Goal: Check status: Check status

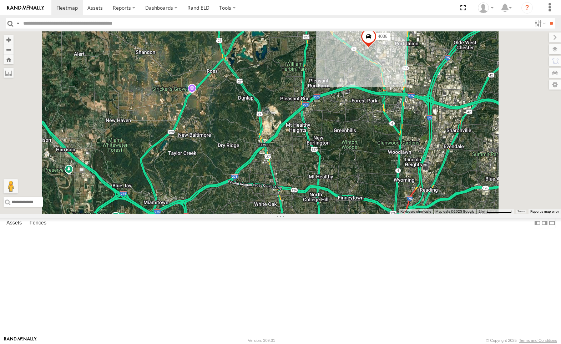
click at [0, 0] on div "212" at bounding box center [0, 0] width 0 height 0
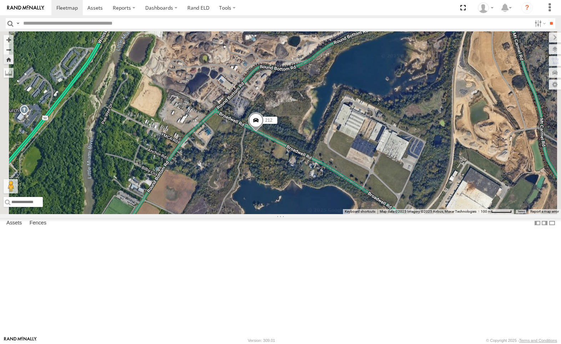
click at [264, 132] on span at bounding box center [256, 121] width 16 height 19
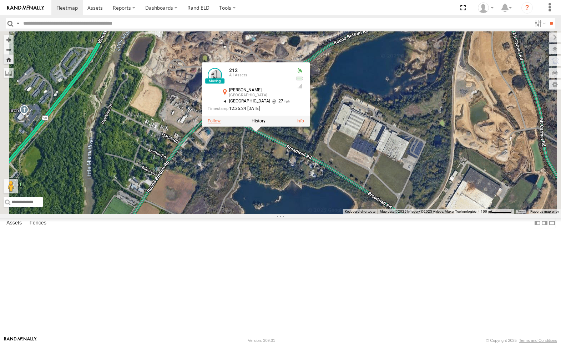
click at [220, 123] on label at bounding box center [214, 120] width 13 height 5
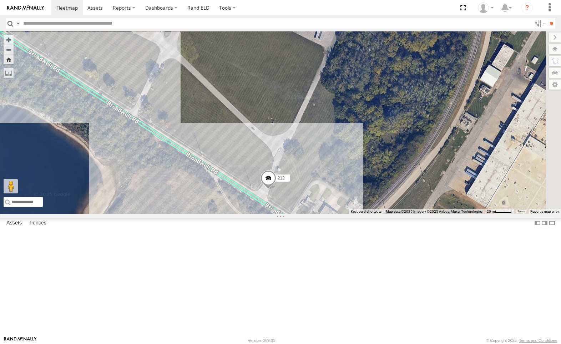
drag, startPoint x: 338, startPoint y: 119, endPoint x: 326, endPoint y: 291, distance: 172.0
click at [326, 214] on div "212" at bounding box center [280, 122] width 561 height 183
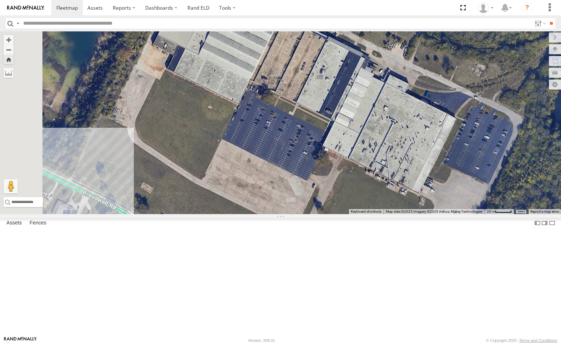
drag, startPoint x: 312, startPoint y: 93, endPoint x: 424, endPoint y: 223, distance: 171.7
click at [424, 214] on div "212" at bounding box center [280, 122] width 561 height 183
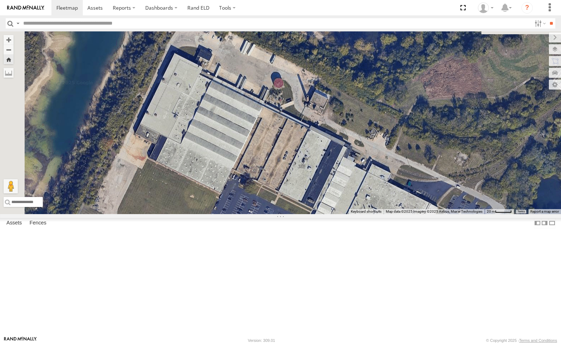
drag, startPoint x: 392, startPoint y: 167, endPoint x: 379, endPoint y: 225, distance: 59.5
click at [384, 214] on div "212" at bounding box center [280, 122] width 561 height 183
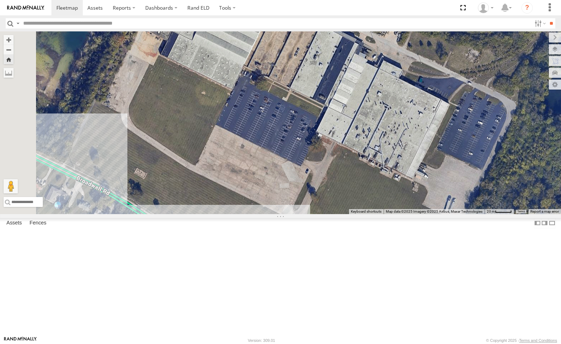
drag, startPoint x: 378, startPoint y: 224, endPoint x: 387, endPoint y: 101, distance: 124.1
click at [387, 101] on div "212" at bounding box center [280, 122] width 561 height 183
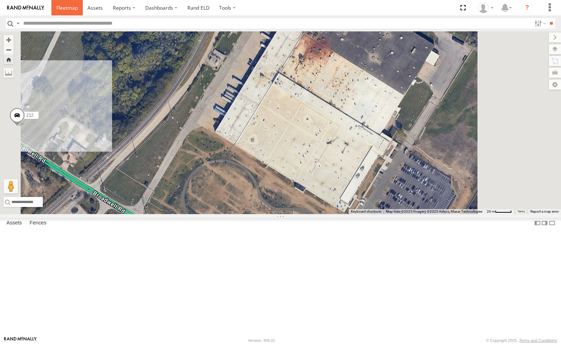
drag, startPoint x: 63, startPoint y: 8, endPoint x: 68, endPoint y: 0, distance: 9.3
click at [63, 8] on span at bounding box center [66, 7] width 21 height 7
